Goal: Task Accomplishment & Management: Manage account settings

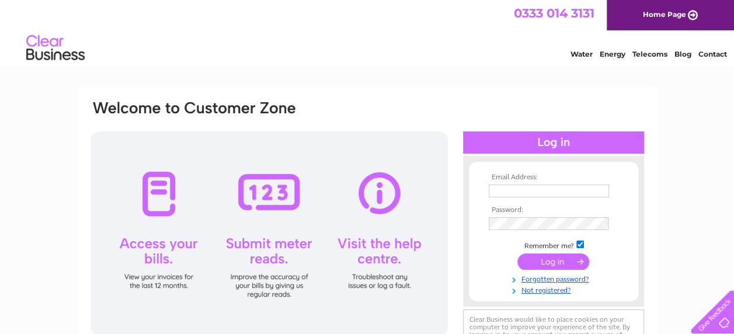
type input "[EMAIL_ADDRESS][DOMAIN_NAME]"
click at [543, 260] on input "submit" at bounding box center [553, 261] width 72 height 16
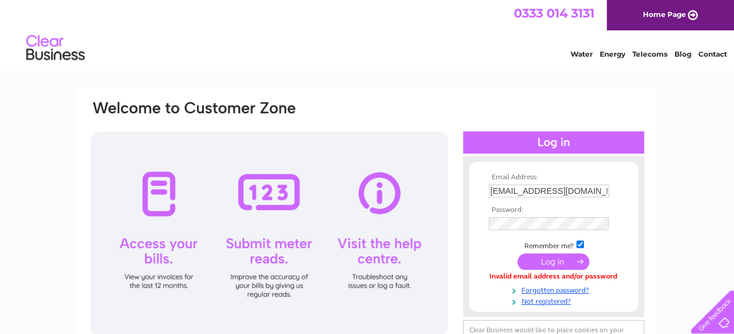
click at [553, 260] on input "submit" at bounding box center [553, 261] width 72 height 16
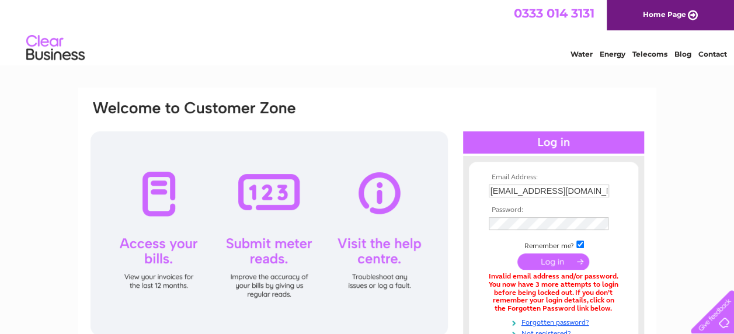
click at [549, 259] on input "submit" at bounding box center [553, 261] width 72 height 16
click at [583, 53] on link "Water" at bounding box center [581, 54] width 22 height 9
